Goal: Use online tool/utility: Utilize a website feature to perform a specific function

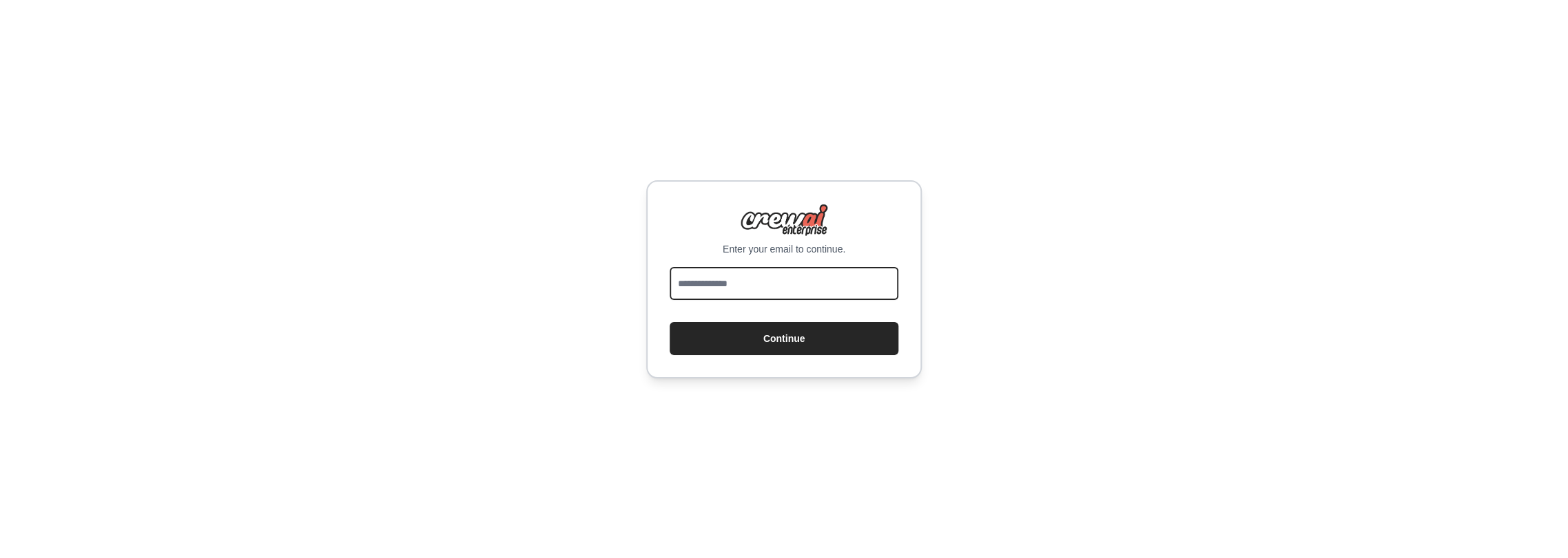
click at [785, 297] on input "email" at bounding box center [784, 283] width 229 height 33
type input "**********"
click at [786, 338] on button "Continue" at bounding box center [784, 338] width 229 height 33
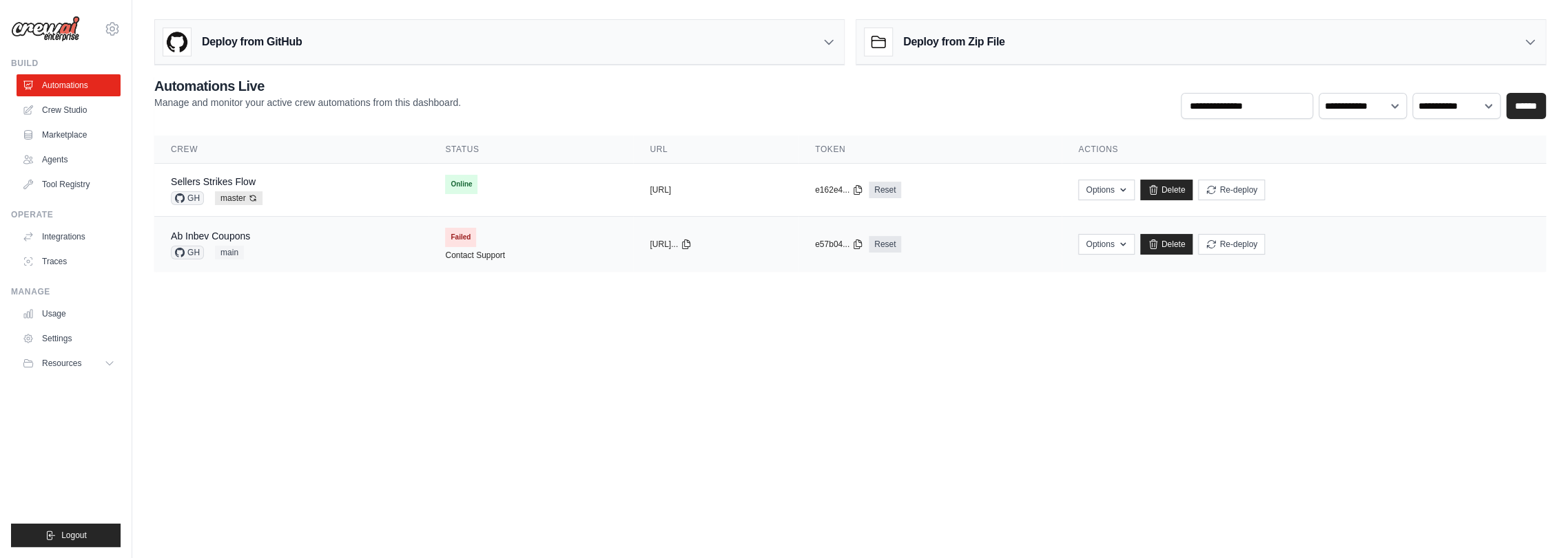
click at [292, 235] on div "Ab Inbev Coupons GH main" at bounding box center [291, 244] width 241 height 30
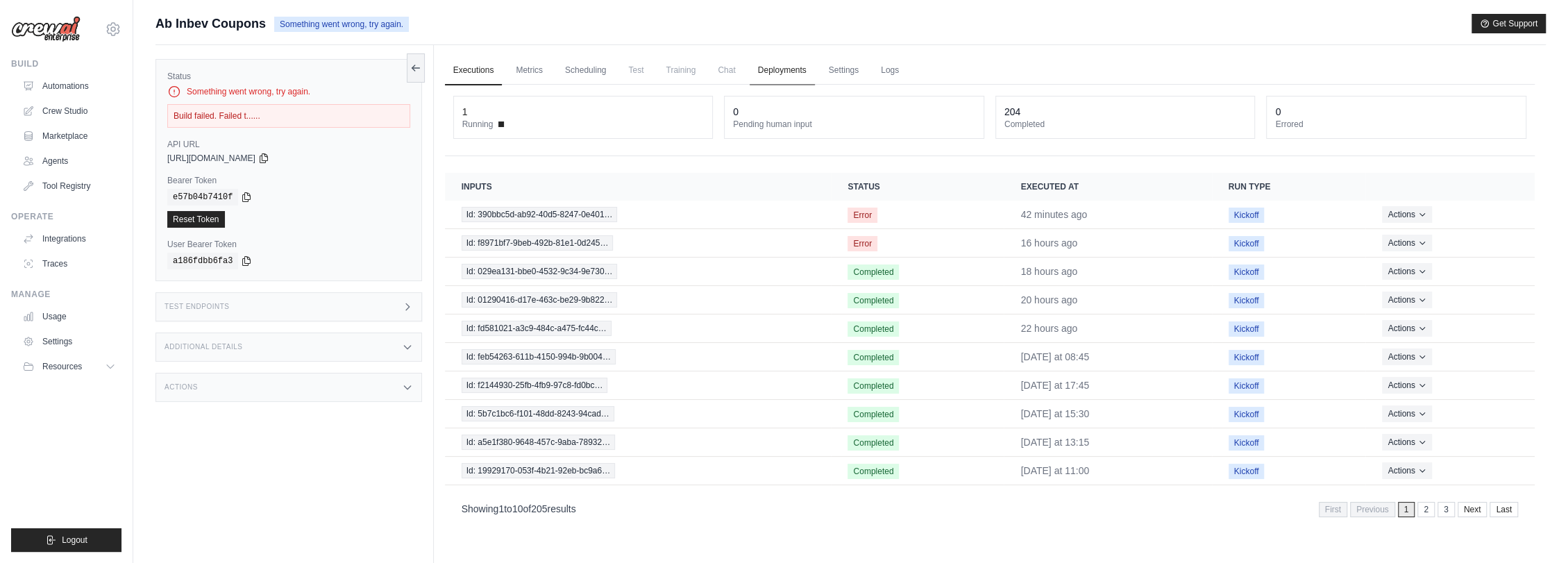
click at [802, 69] on link "Deployments" at bounding box center [781, 70] width 65 height 29
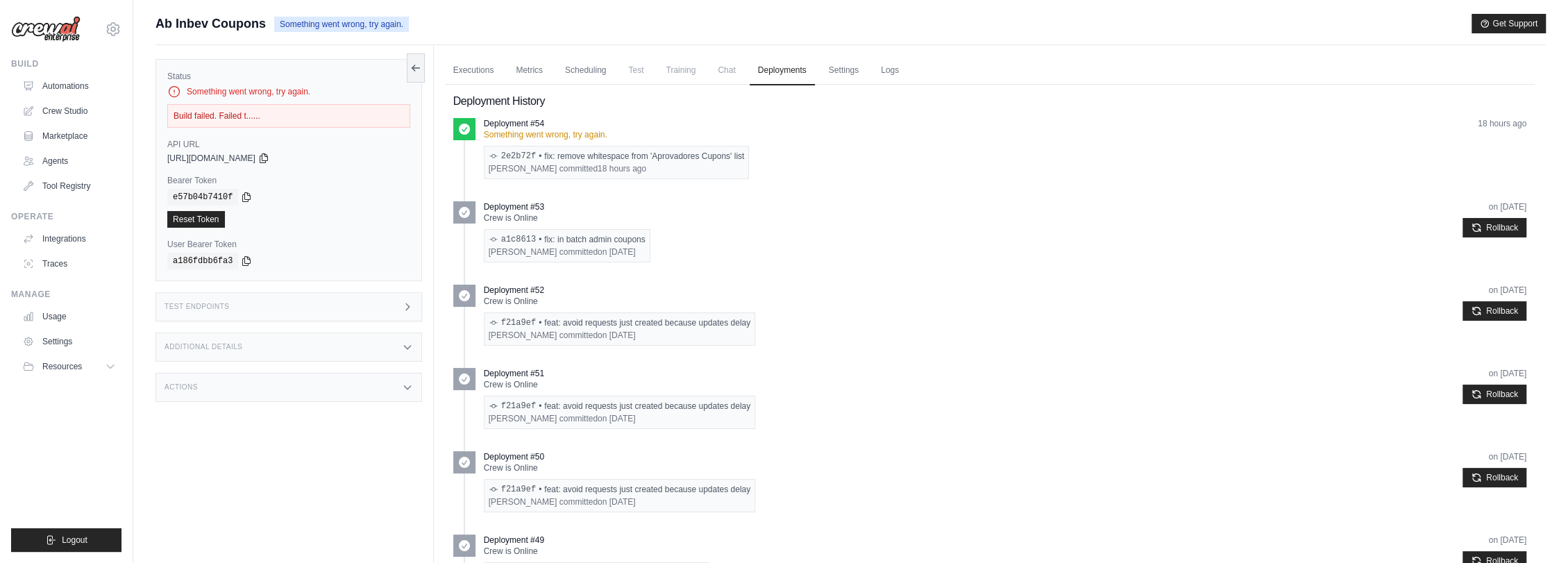
click at [231, 379] on div "Actions" at bounding box center [288, 387] width 266 height 29
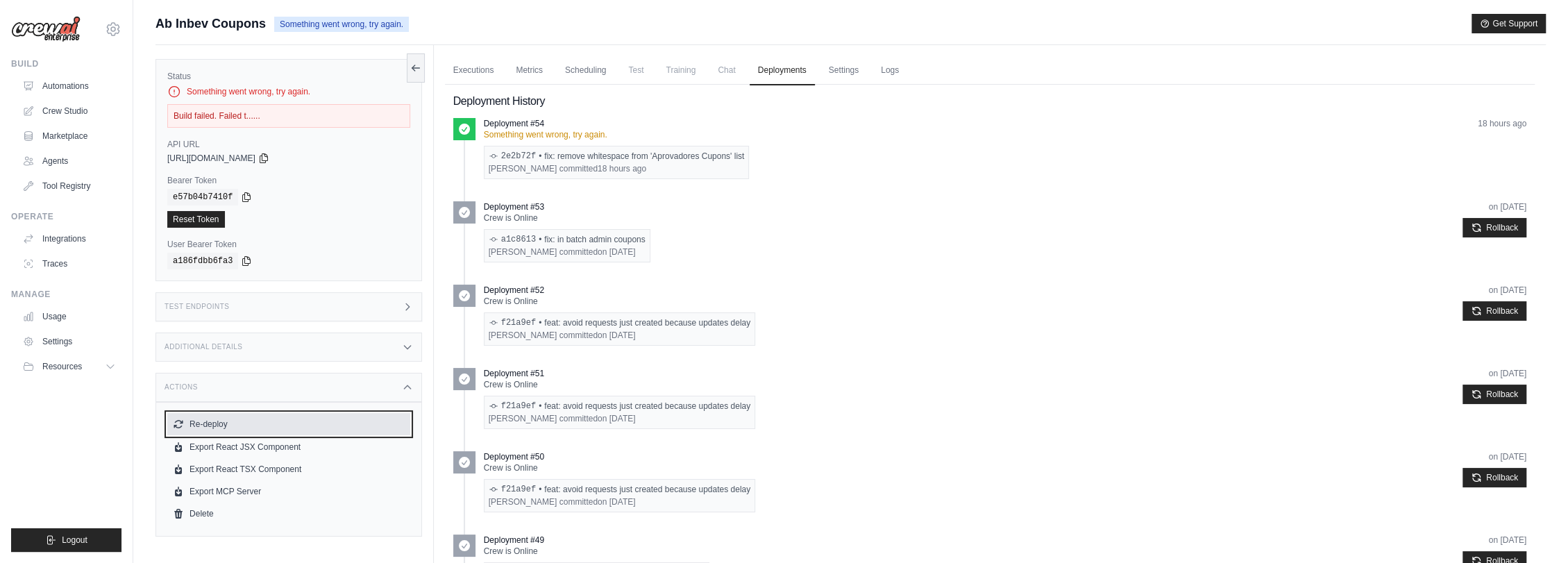
click at [228, 420] on button "Re-deploy" at bounding box center [288, 424] width 243 height 22
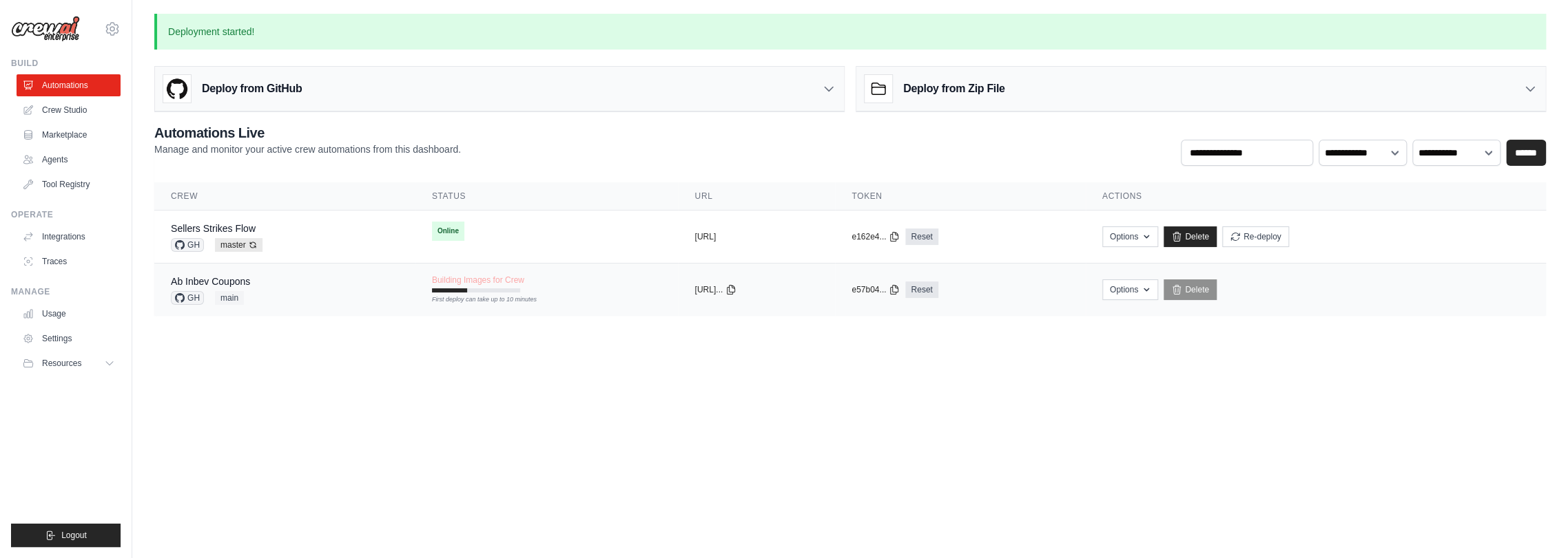
click at [327, 288] on div "Ab Inbev Coupons GH main" at bounding box center [285, 289] width 228 height 30
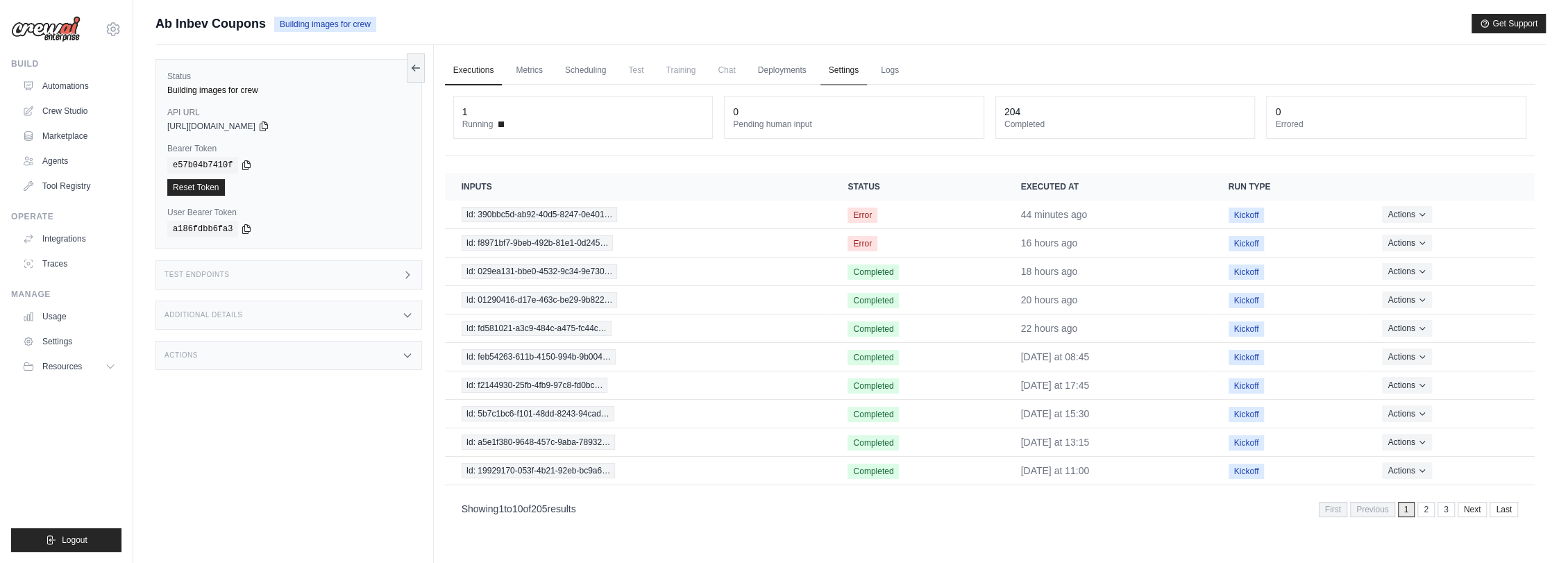
click at [852, 68] on link "Settings" at bounding box center [843, 70] width 46 height 29
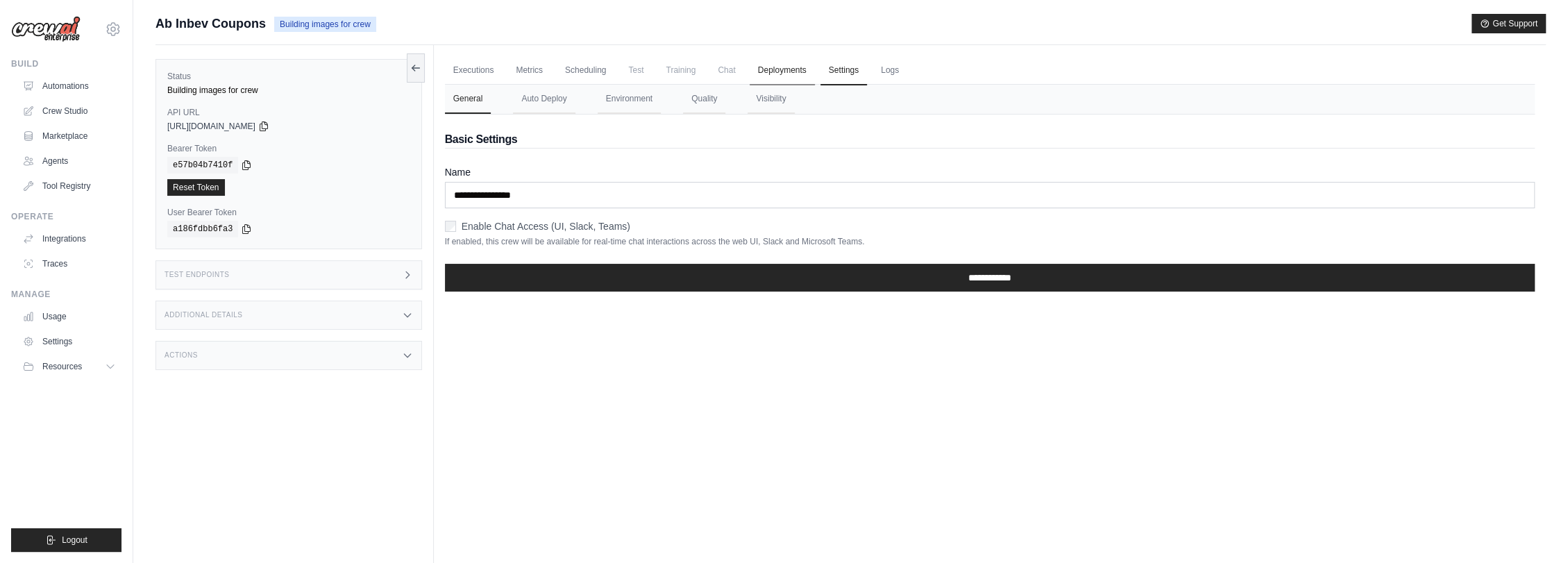
click at [781, 73] on link "Deployments" at bounding box center [781, 70] width 65 height 29
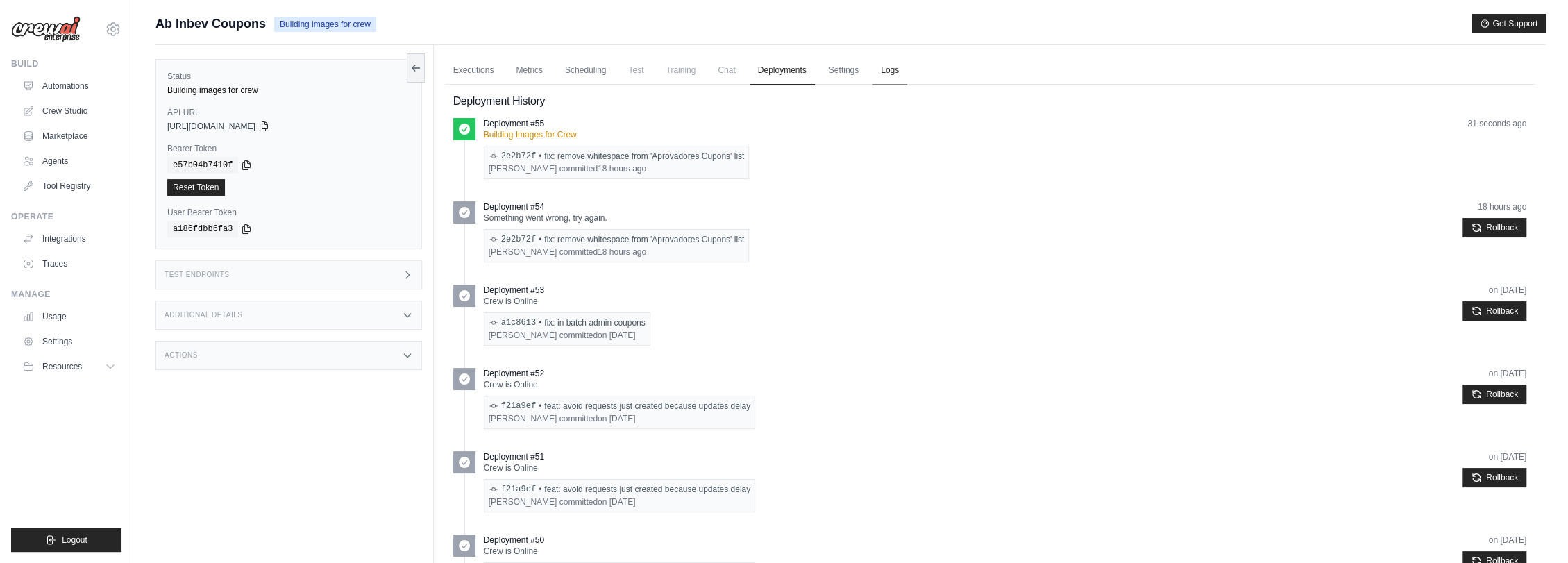
click at [888, 69] on link "Logs" at bounding box center [890, 70] width 34 height 29
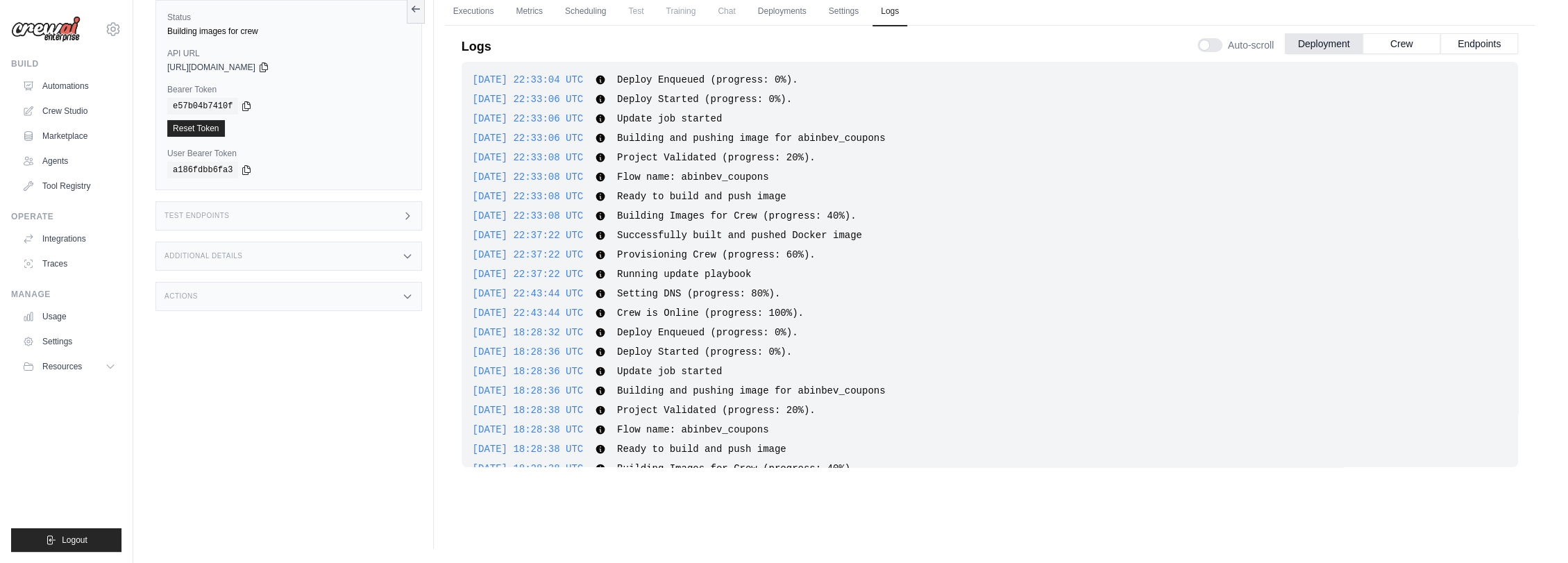
scroll to position [297, 0]
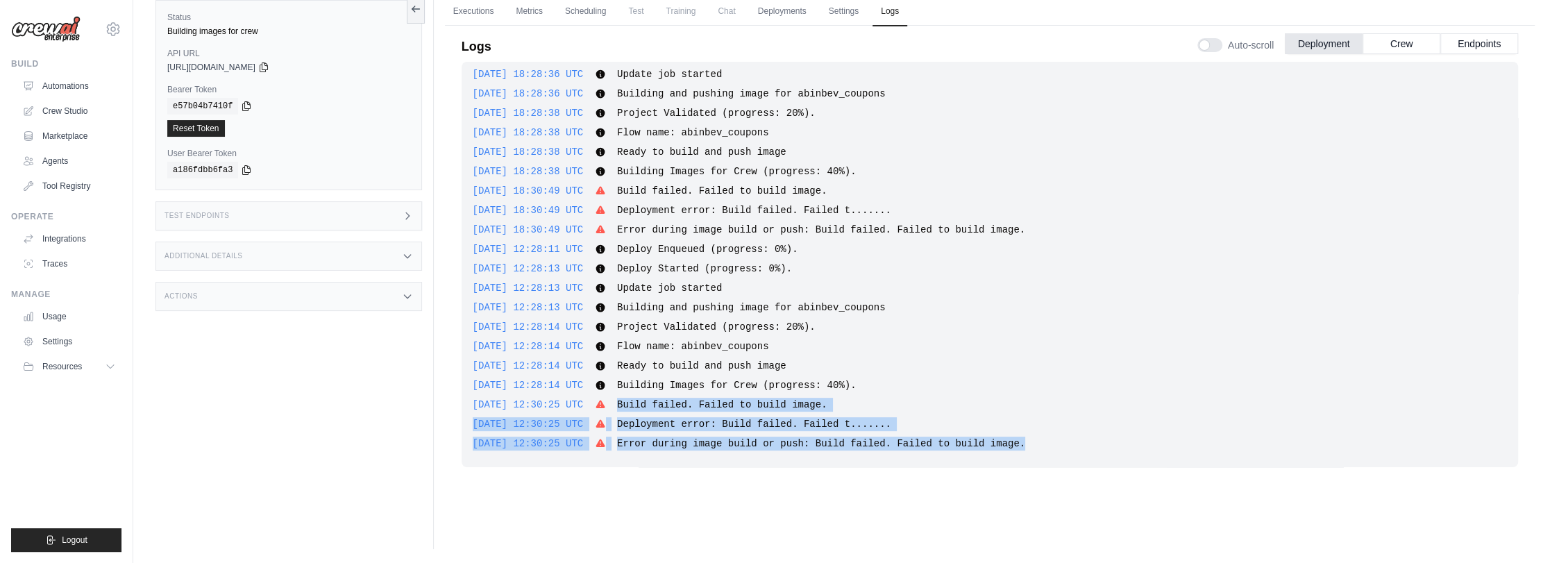
drag, startPoint x: 639, startPoint y: 402, endPoint x: 1005, endPoint y: 447, distance: 368.8
click at [1005, 447] on div "2025-08-12 22:33:04 UTC Deploy Enqueued (progress: 0%). Show more Show less 202…" at bounding box center [989, 264] width 1056 height 405
click at [678, 482] on div "2025-08-12 22:33:04 UTC Deploy Enqueued (progress: 0%). Show more Show less 202…" at bounding box center [989, 276] width 1056 height 429
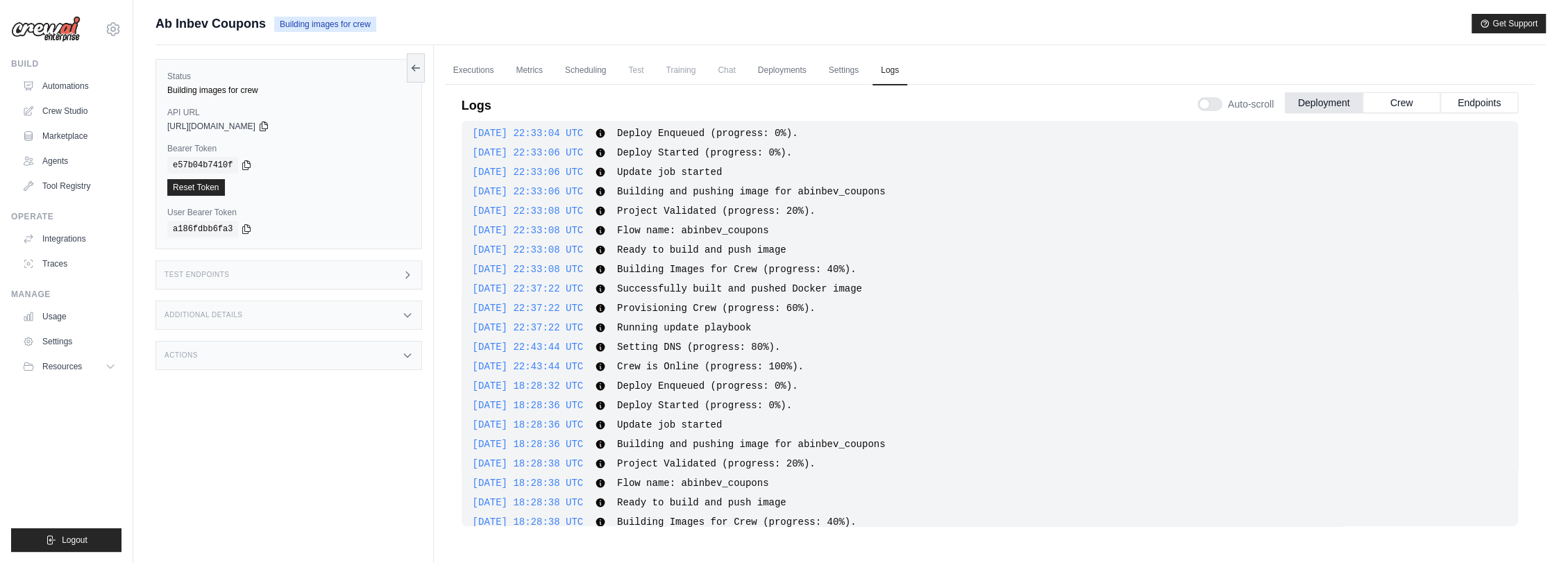
scroll to position [0, 0]
click at [480, 70] on link "Executions" at bounding box center [473, 70] width 57 height 29
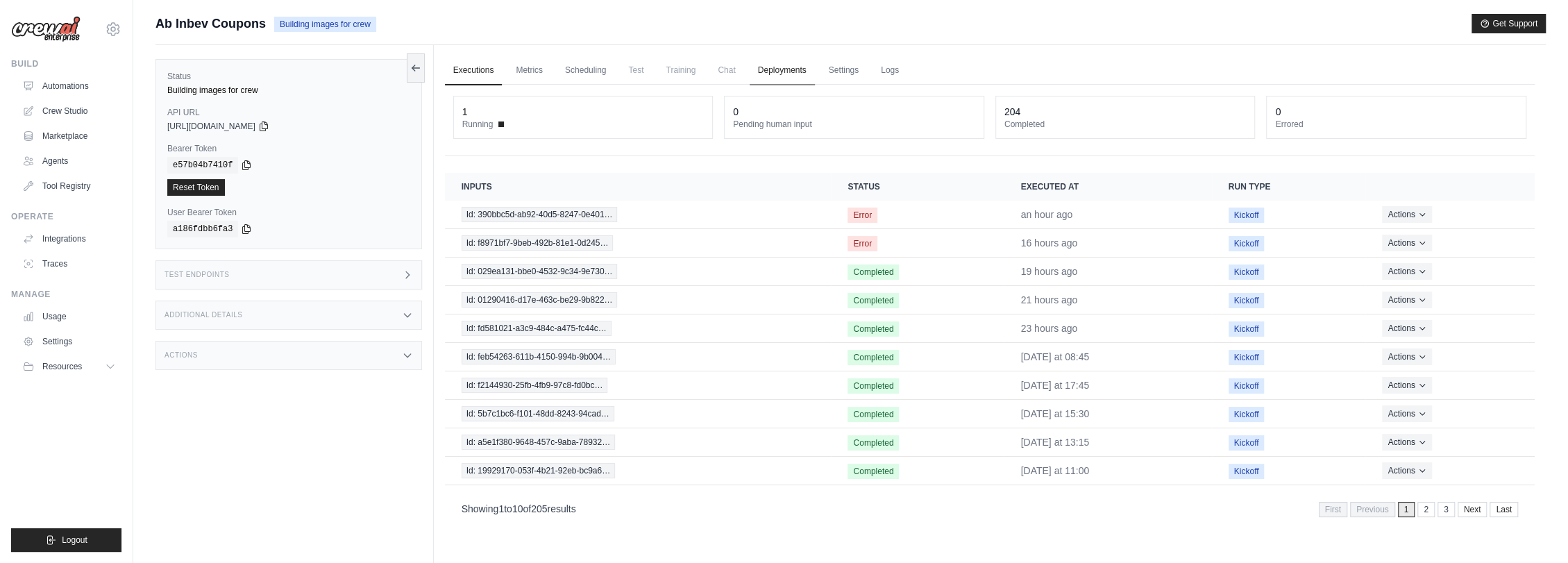
click at [772, 70] on link "Deployments" at bounding box center [781, 70] width 65 height 29
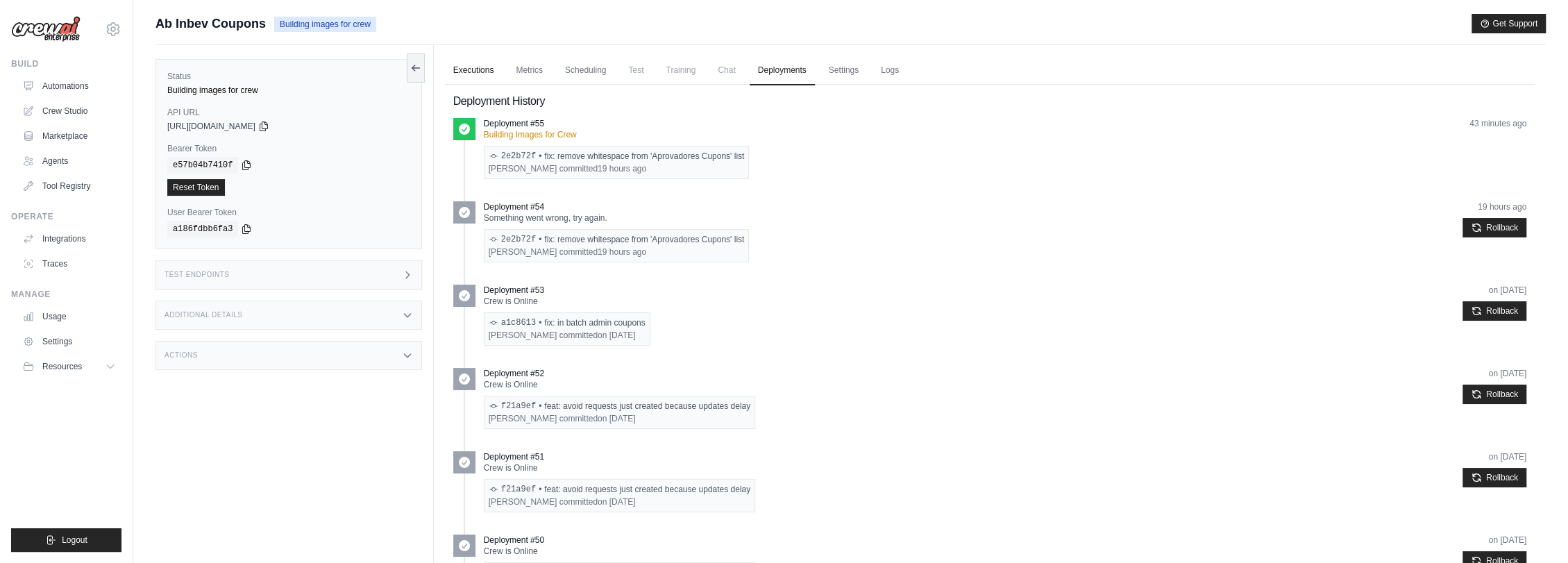
click at [491, 76] on link "Executions" at bounding box center [473, 70] width 57 height 29
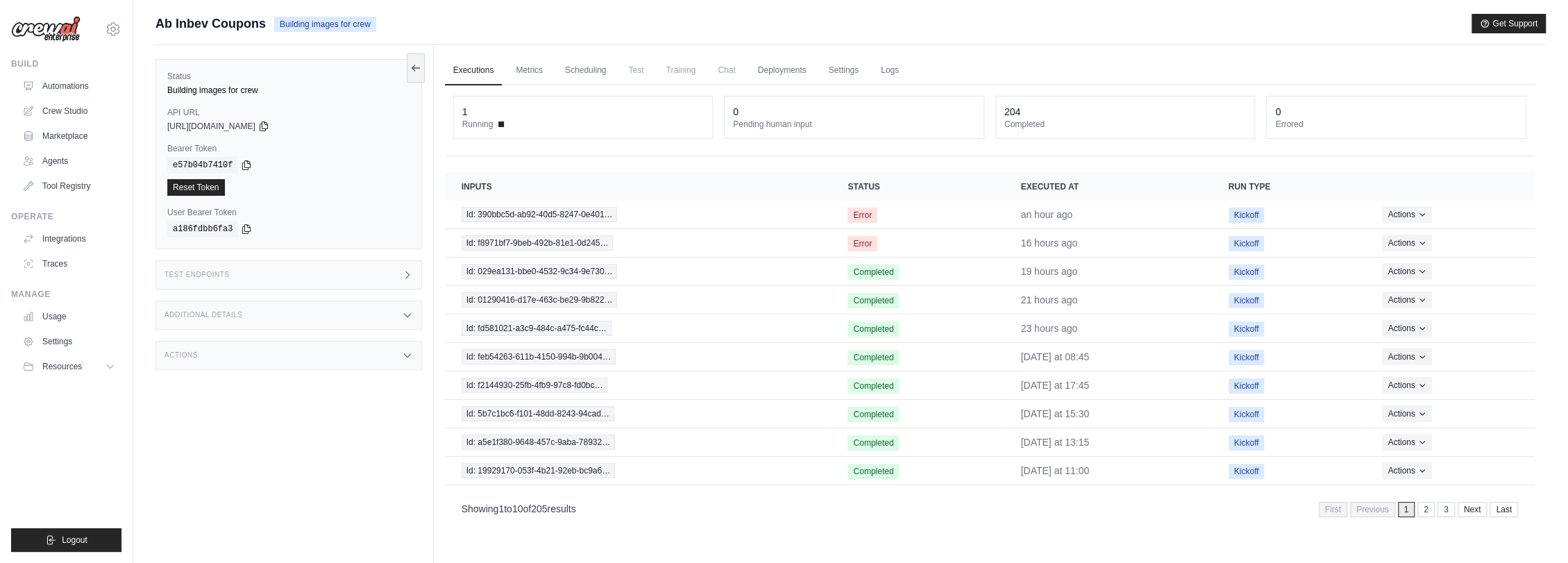
click at [282, 276] on div "Test Endpoints" at bounding box center [288, 275] width 266 height 29
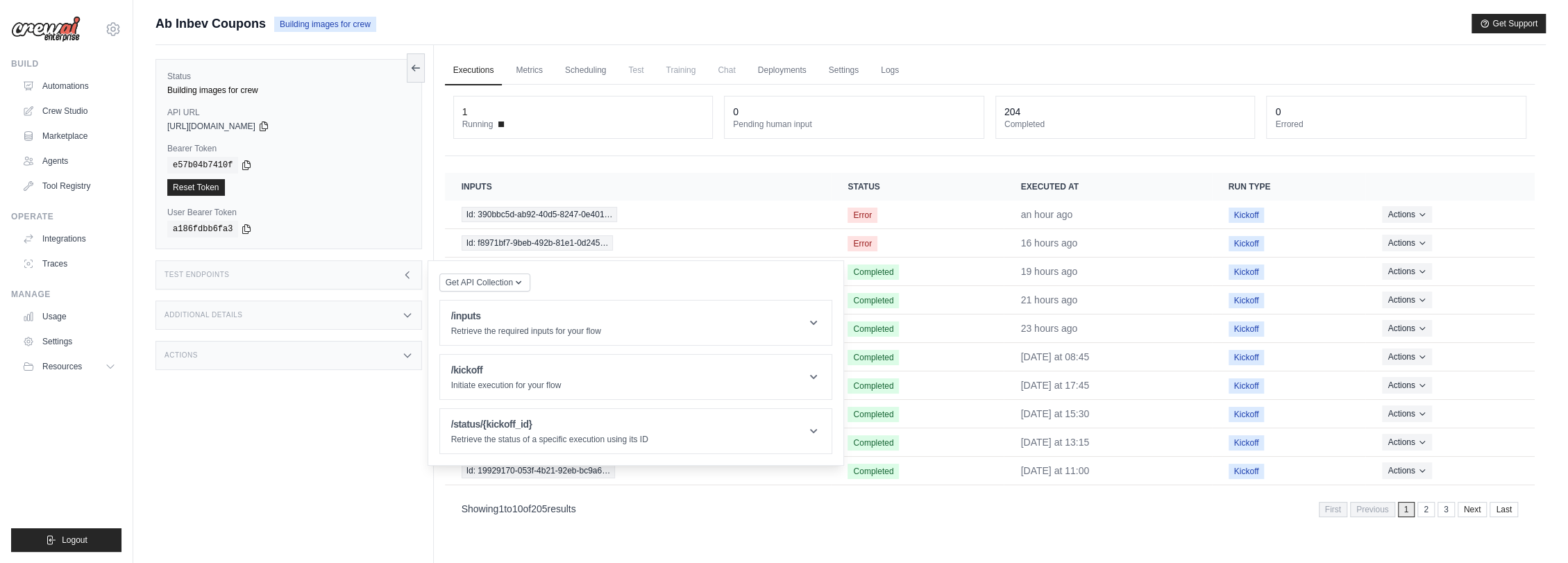
click at [282, 276] on div "Test Endpoints" at bounding box center [288, 275] width 266 height 29
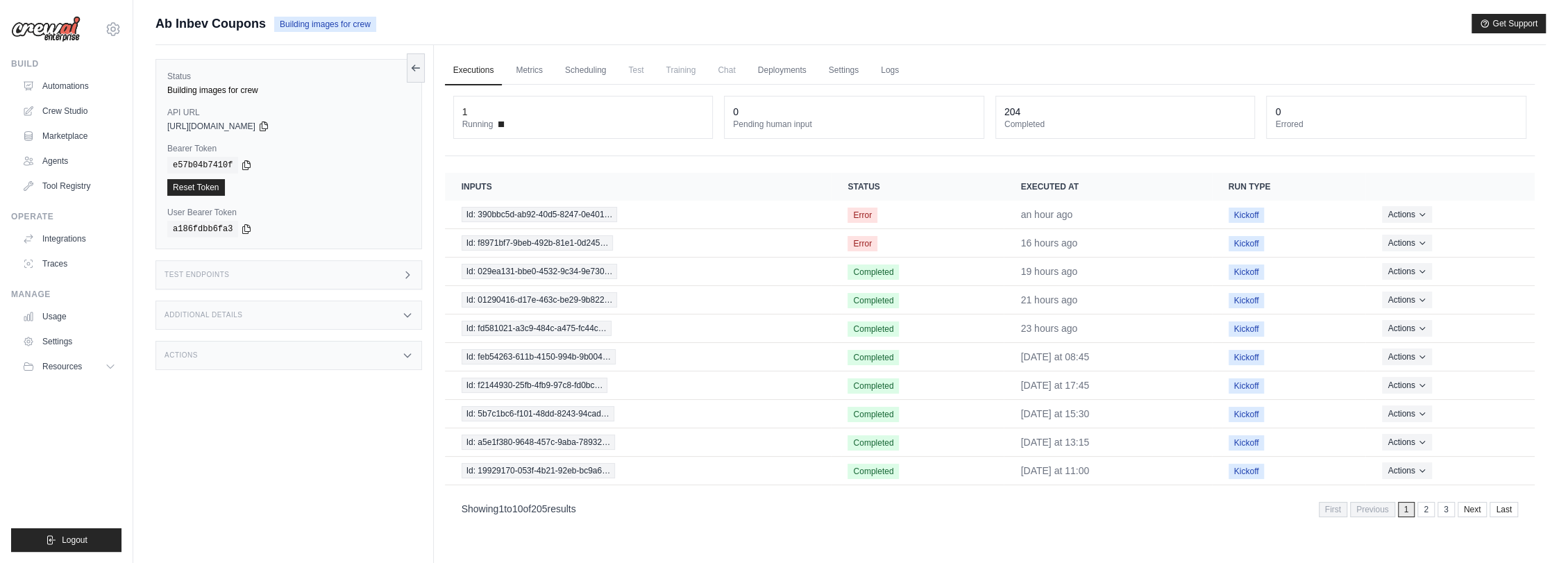
click at [261, 317] on div "Additional Details" at bounding box center [288, 315] width 266 height 29
click at [247, 362] on div "Actions" at bounding box center [288, 355] width 266 height 29
click at [234, 273] on div "Test Endpoints" at bounding box center [288, 275] width 266 height 29
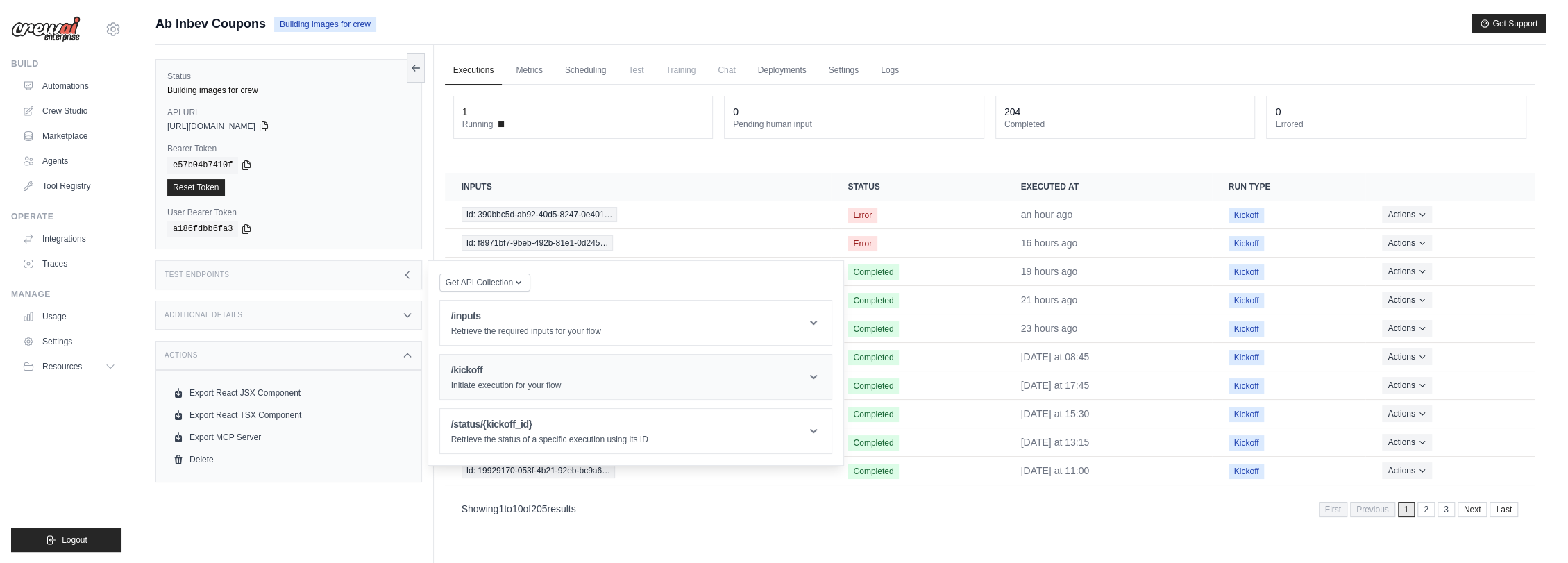
click at [459, 364] on h1 "/kickoff" at bounding box center [506, 370] width 110 height 14
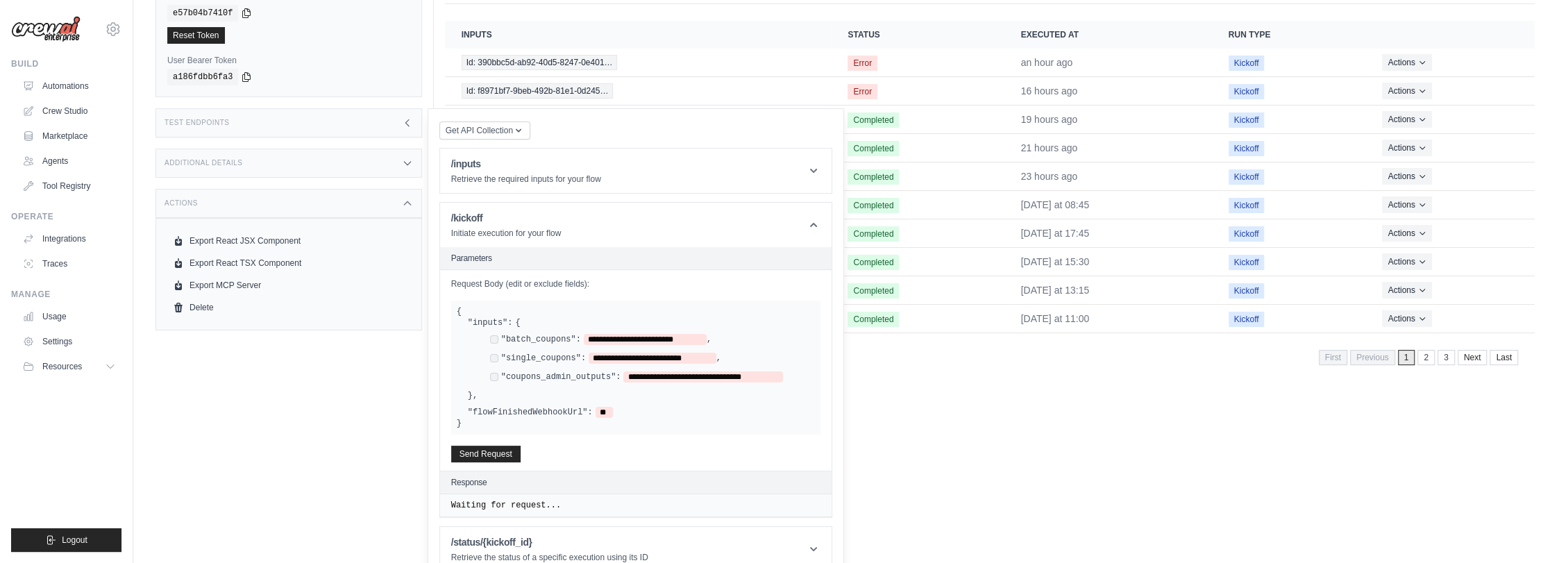
scroll to position [154, 0]
click at [493, 370] on div "**********" at bounding box center [637, 375] width 293 height 11
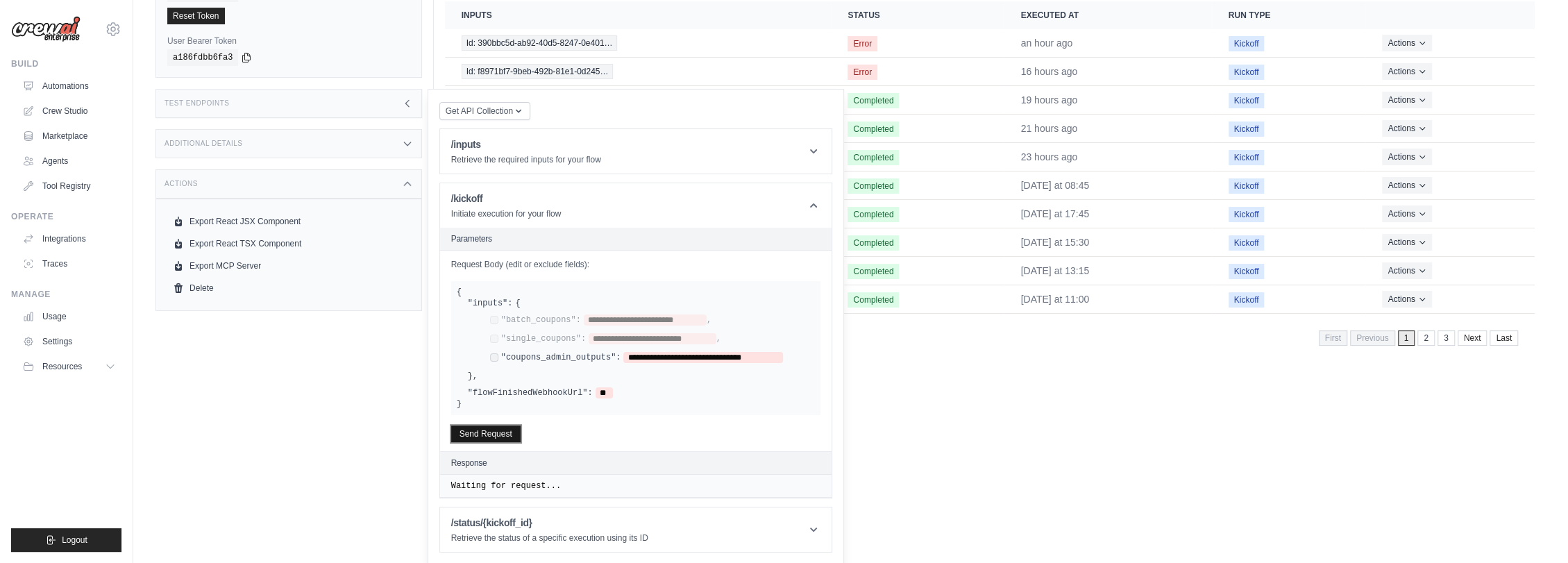
click at [498, 431] on button "Send Request" at bounding box center [485, 434] width 69 height 16
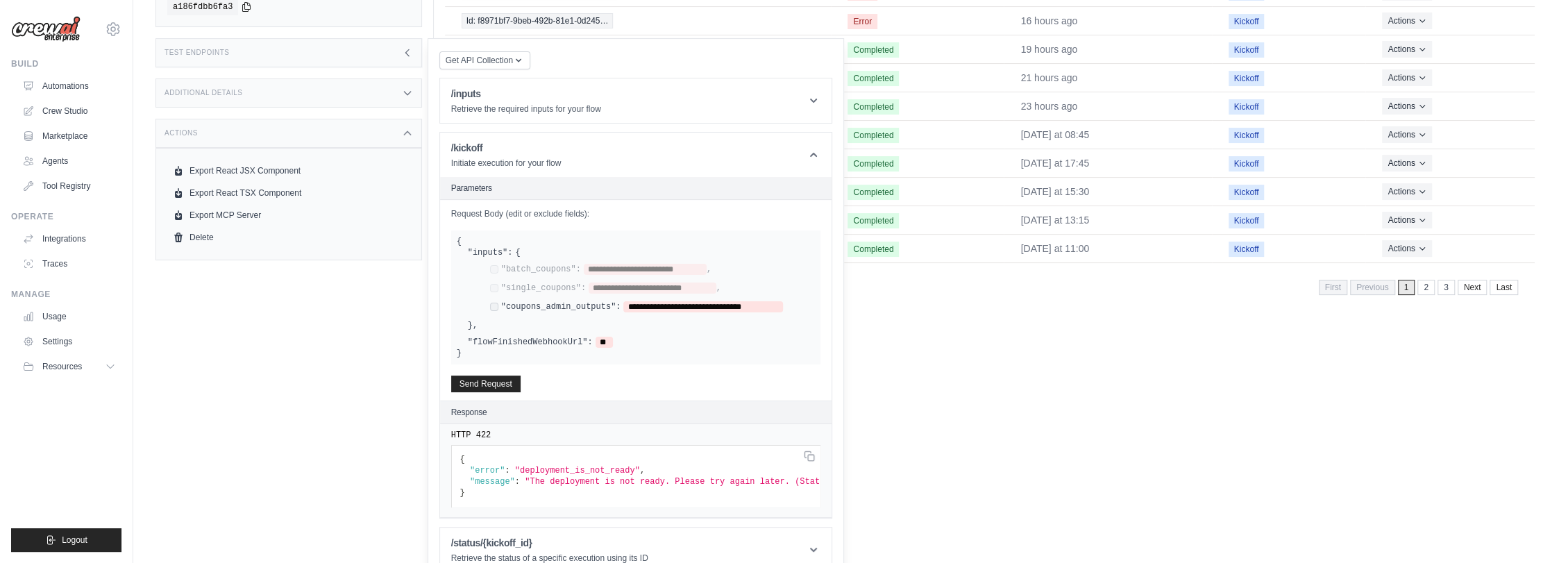
scroll to position [249, 0]
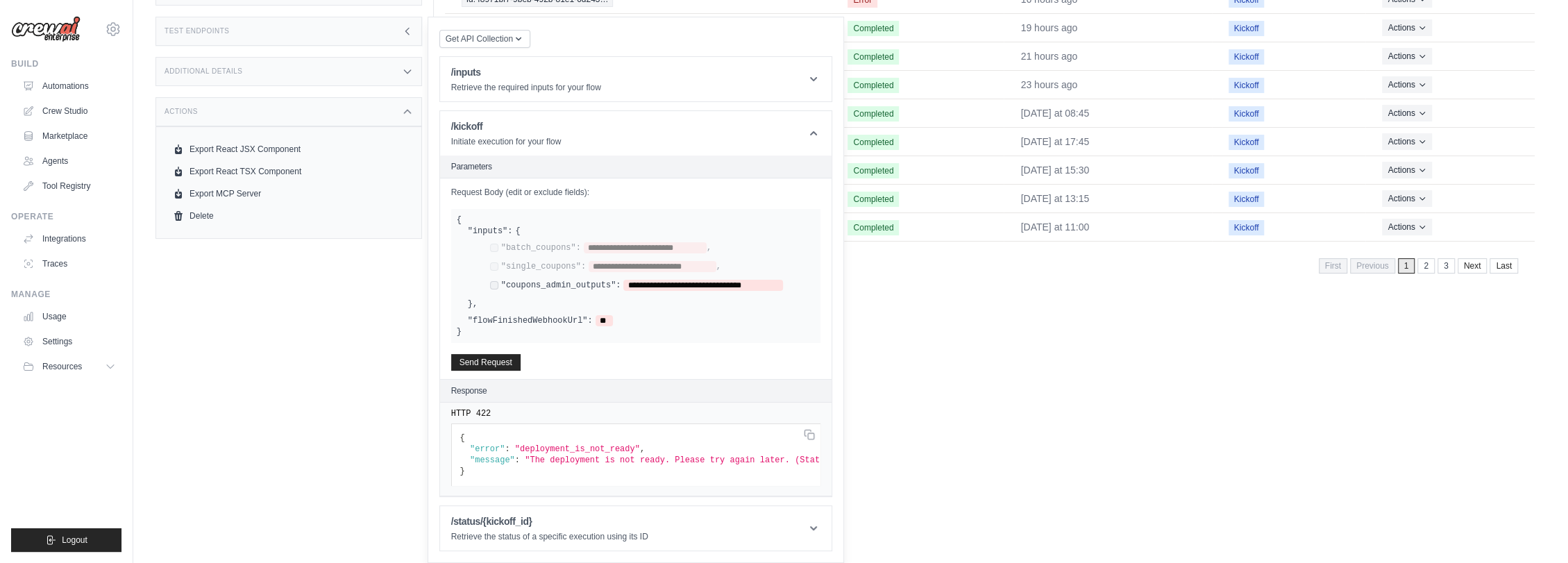
click at [0, 0] on div "**********" at bounding box center [0, 0] width 0 height 0
click at [966, 355] on div "Executions Metrics Scheduling Test Training Chat Deployments Settings Logs 1 Ru…" at bounding box center [990, 83] width 1112 height 563
click at [0, 0] on h2 "Response" at bounding box center [0, 0] width 0 height 0
click at [810, 126] on icon at bounding box center [813, 133] width 14 height 14
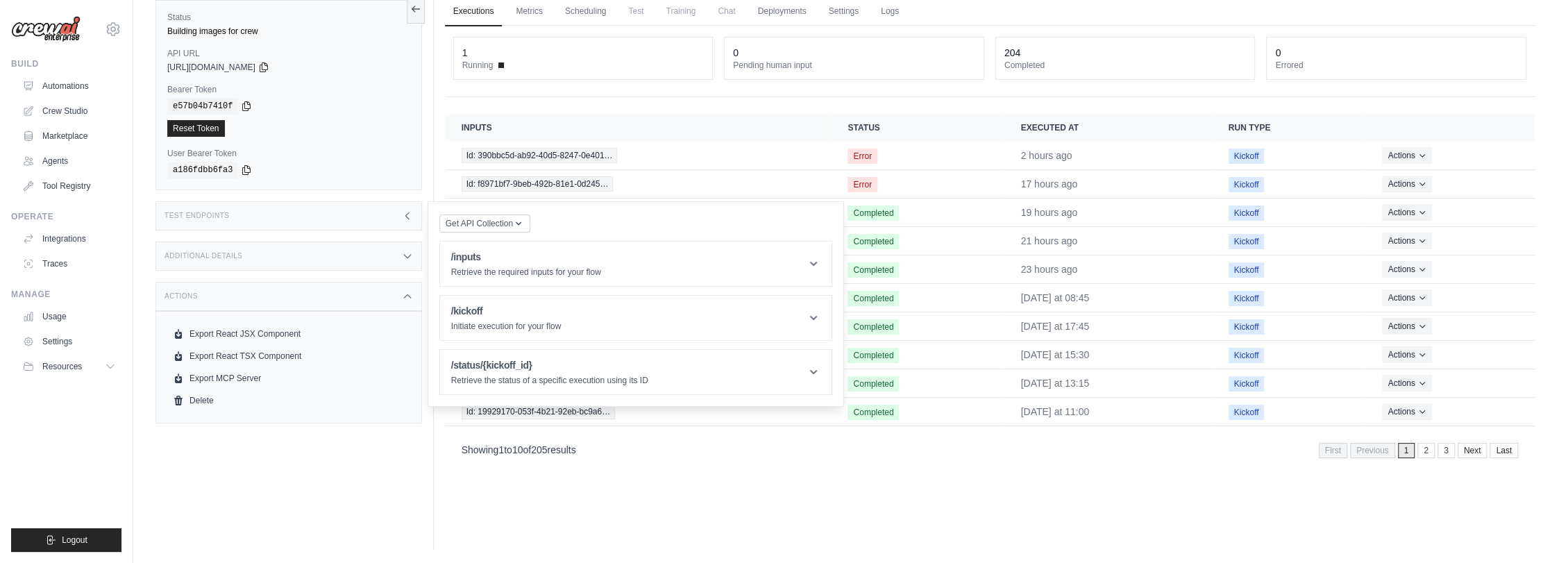
scroll to position [0, 0]
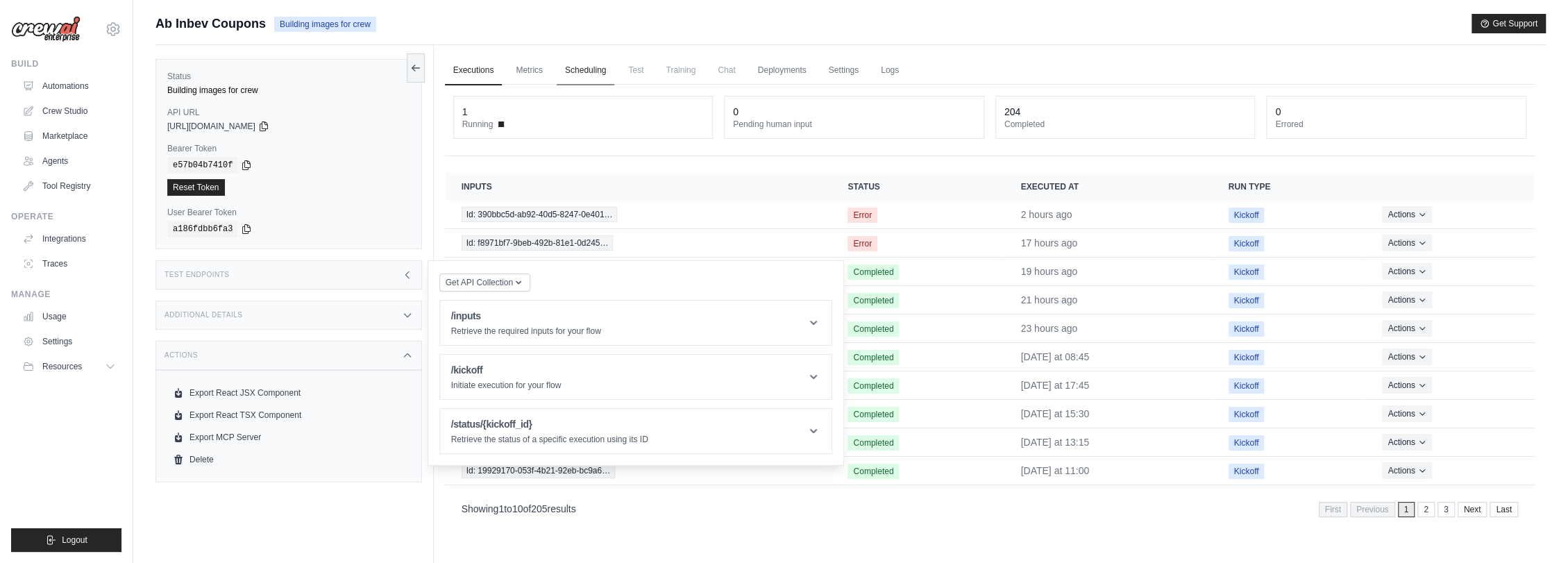
click at [583, 72] on link "Scheduling" at bounding box center [585, 70] width 57 height 29
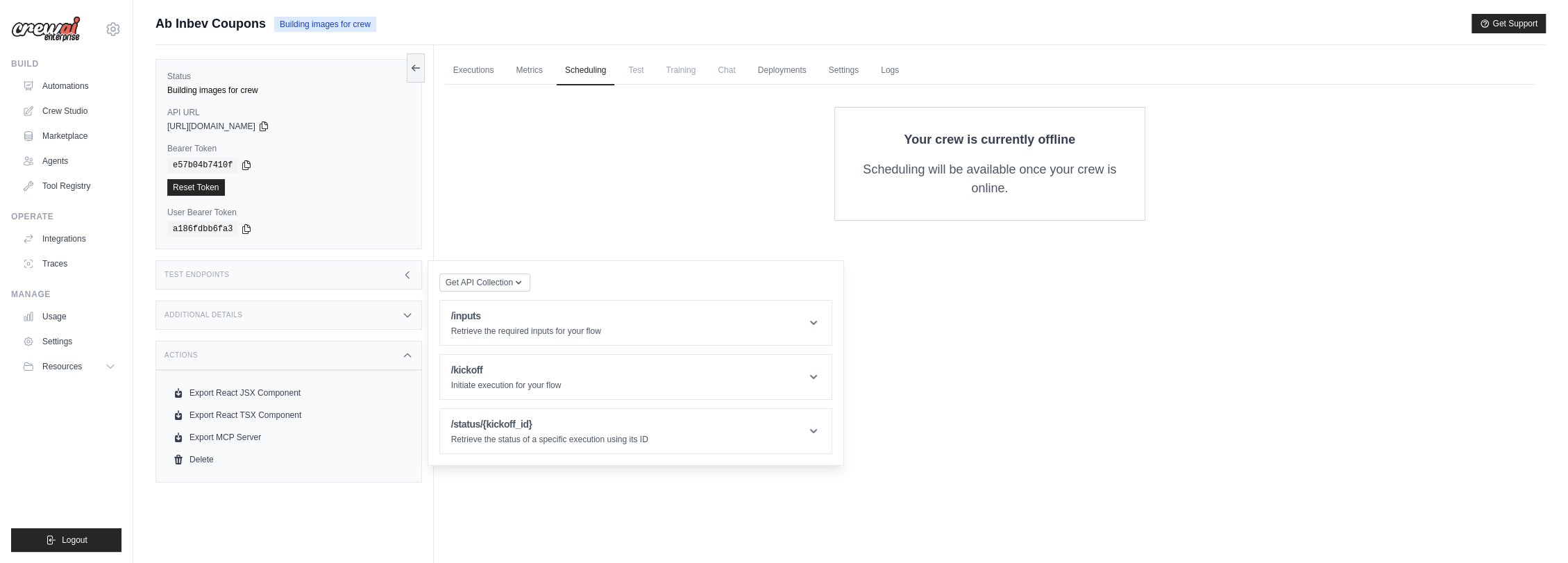
click at [405, 279] on icon at bounding box center [407, 275] width 11 height 11
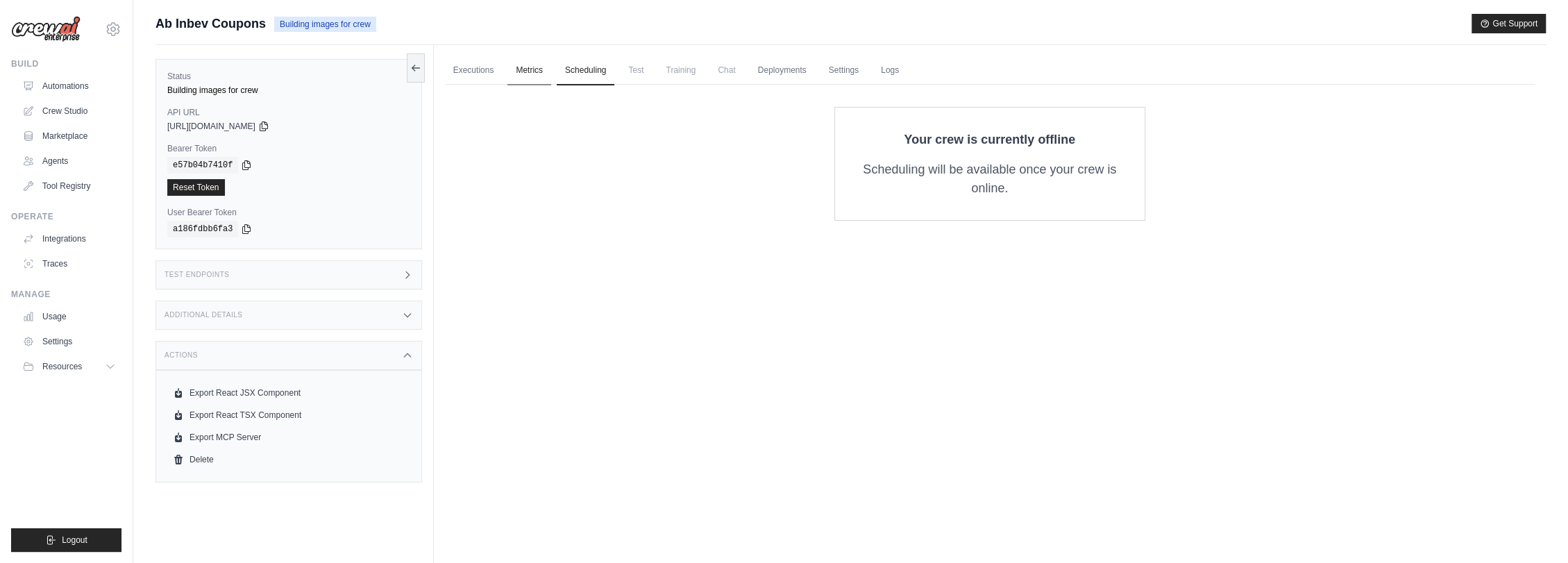
click at [531, 79] on link "Metrics" at bounding box center [529, 70] width 44 height 29
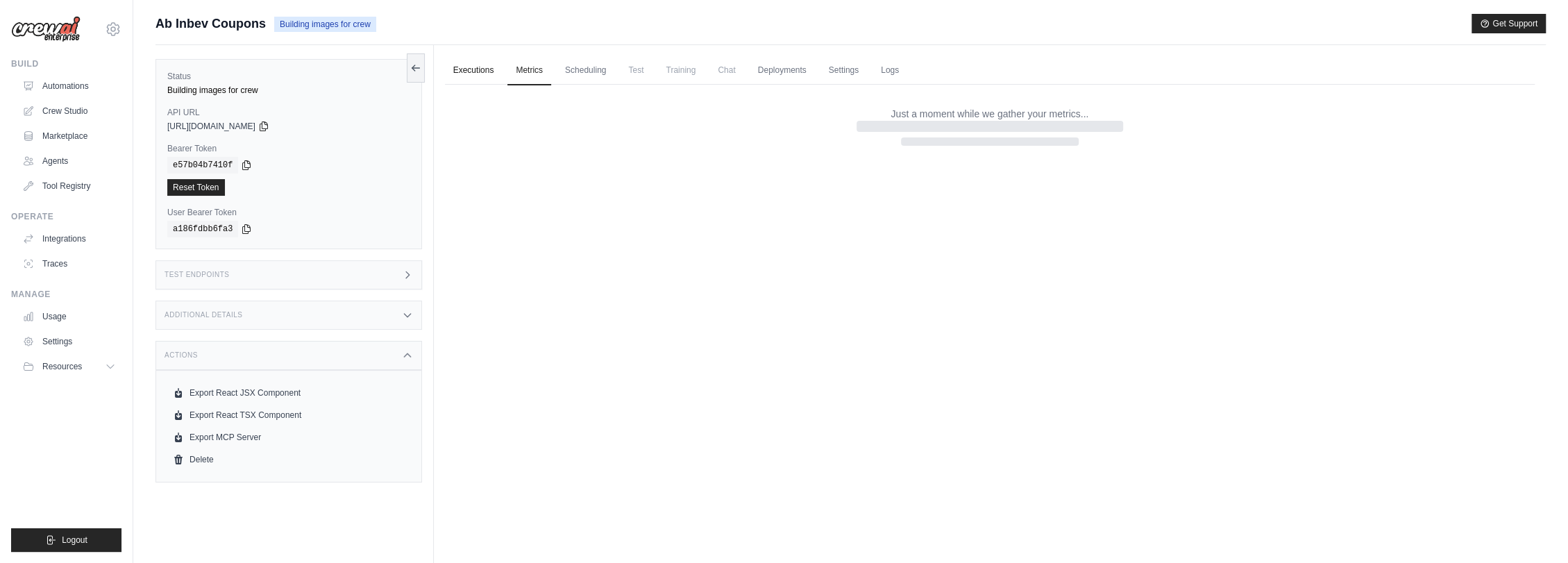
click at [465, 75] on link "Executions" at bounding box center [473, 70] width 57 height 29
